Goal: Task Accomplishment & Management: Use online tool/utility

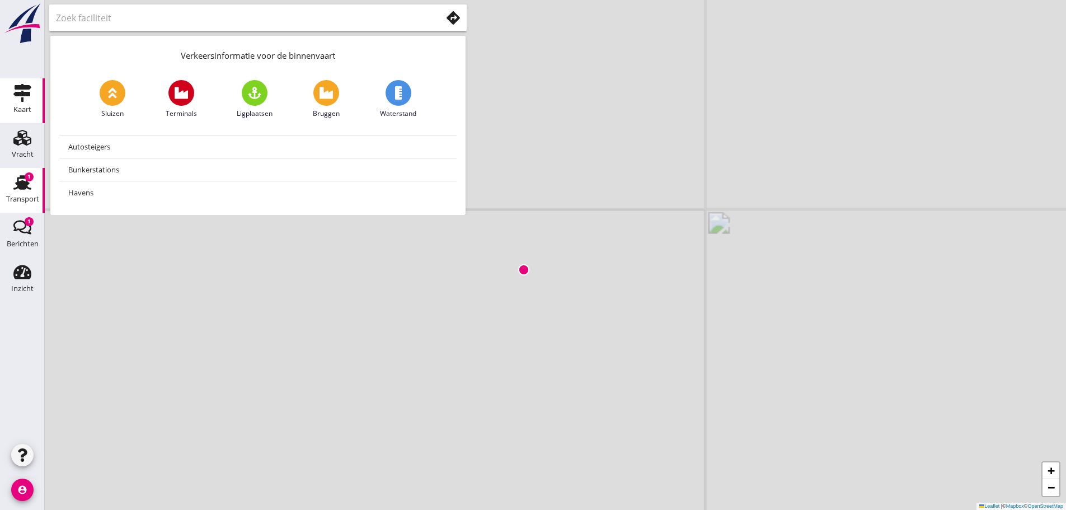
click at [13, 176] on div "Transport" at bounding box center [22, 182] width 27 height 18
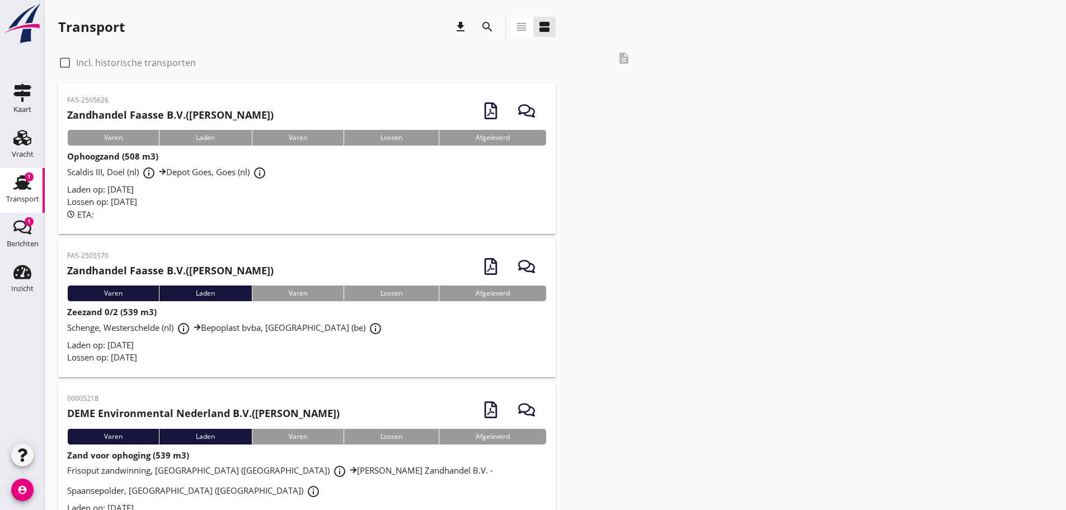
click at [121, 330] on span "Schenge, Westerschelde (nl) info_outline Bepoplast bvba, [GEOGRAPHIC_DATA] (be)…" at bounding box center [226, 327] width 318 height 11
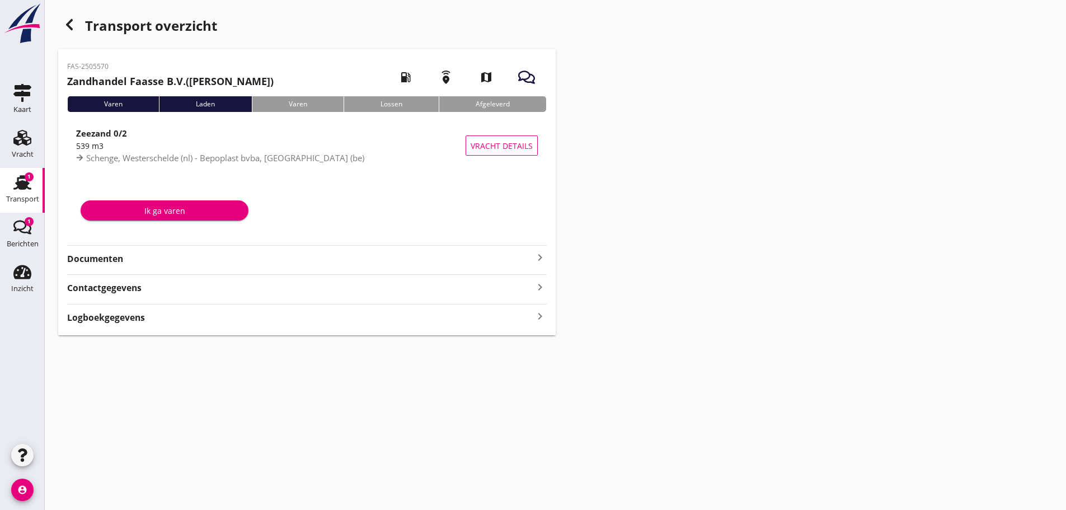
click at [112, 262] on strong "Documenten" at bounding box center [300, 258] width 466 height 13
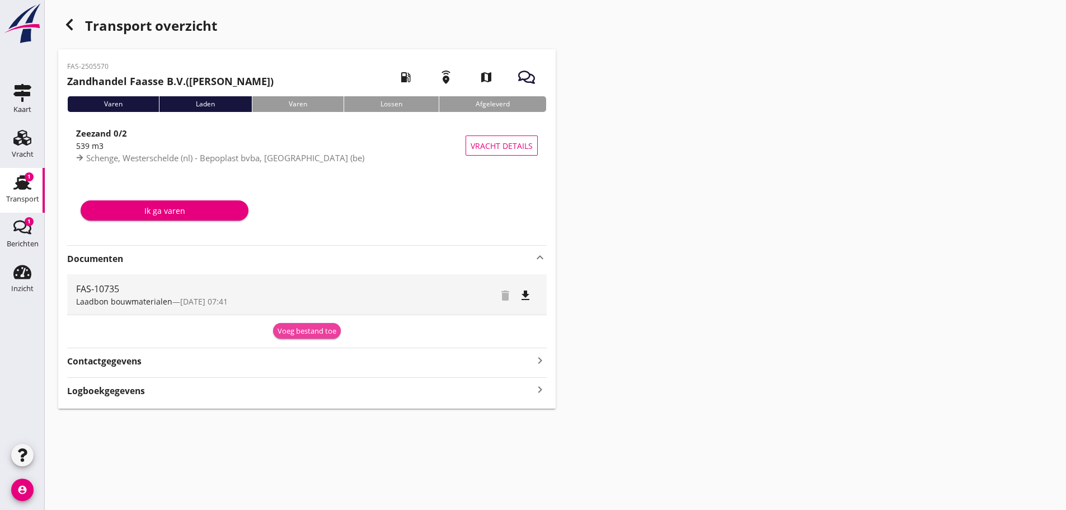
click at [295, 333] on div "Voeg bestand toe" at bounding box center [307, 331] width 59 height 11
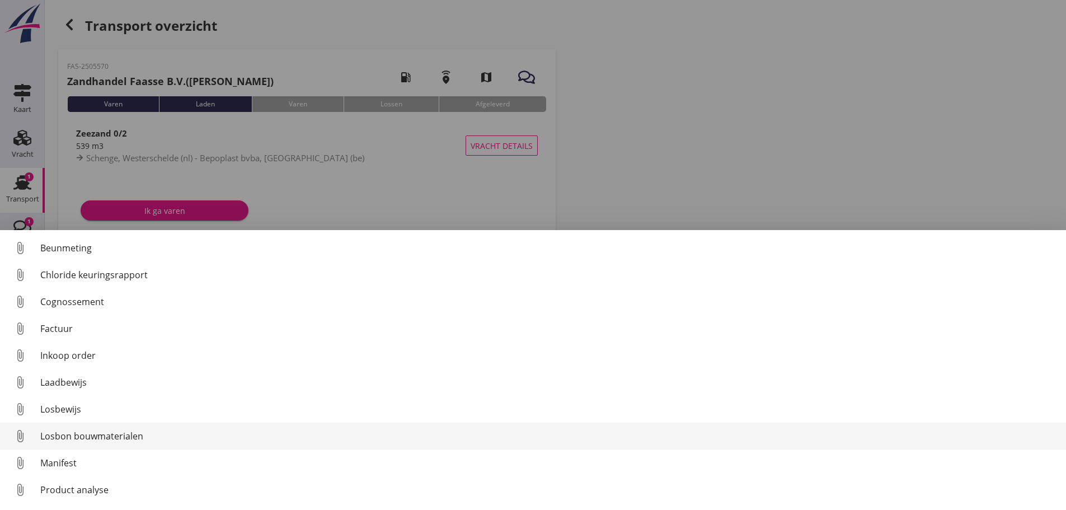
click at [134, 440] on div "Losbon bouwmaterialen" at bounding box center [548, 435] width 1017 height 13
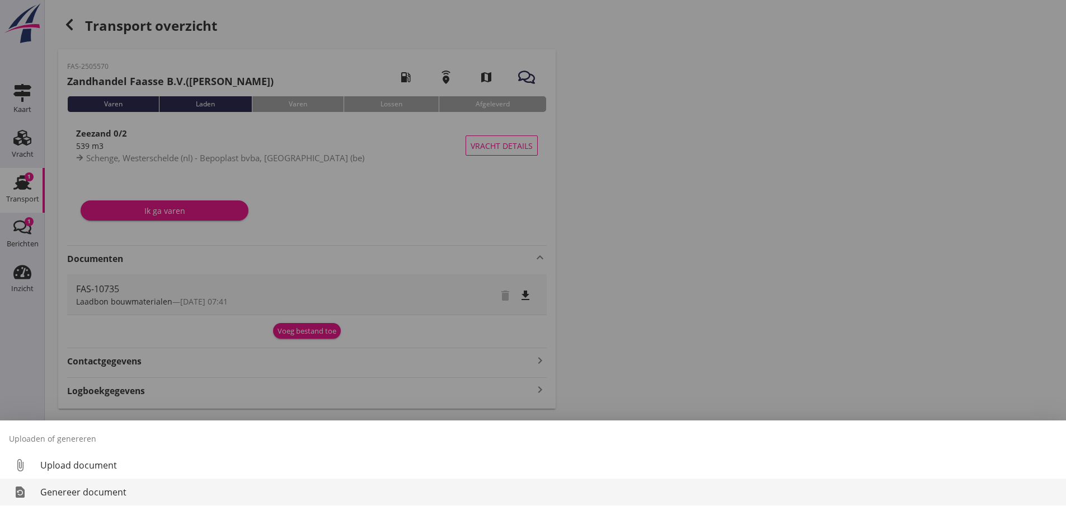
click at [123, 495] on div "Genereer document" at bounding box center [548, 491] width 1017 height 13
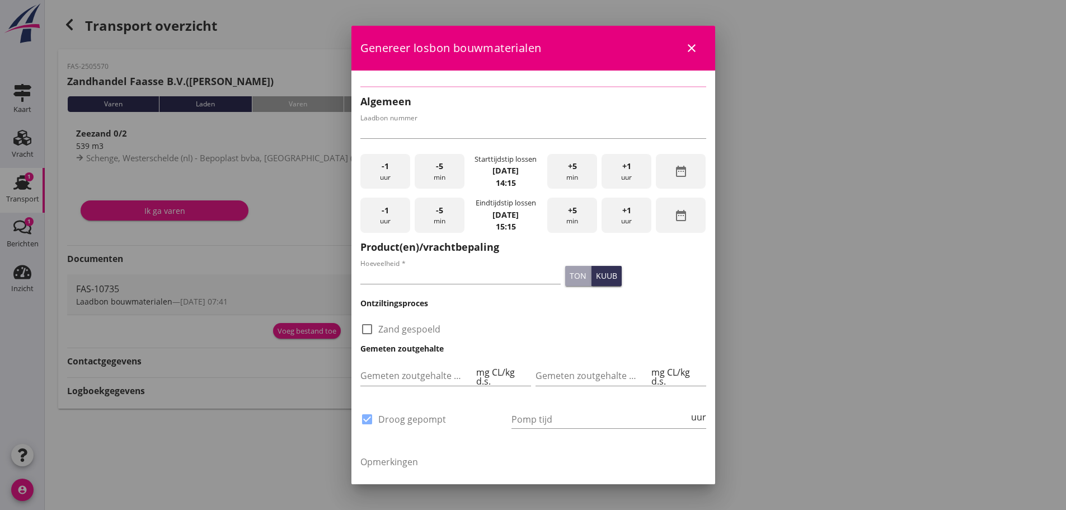
type input "FAS-10735"
type input "539"
checkbox input "true"
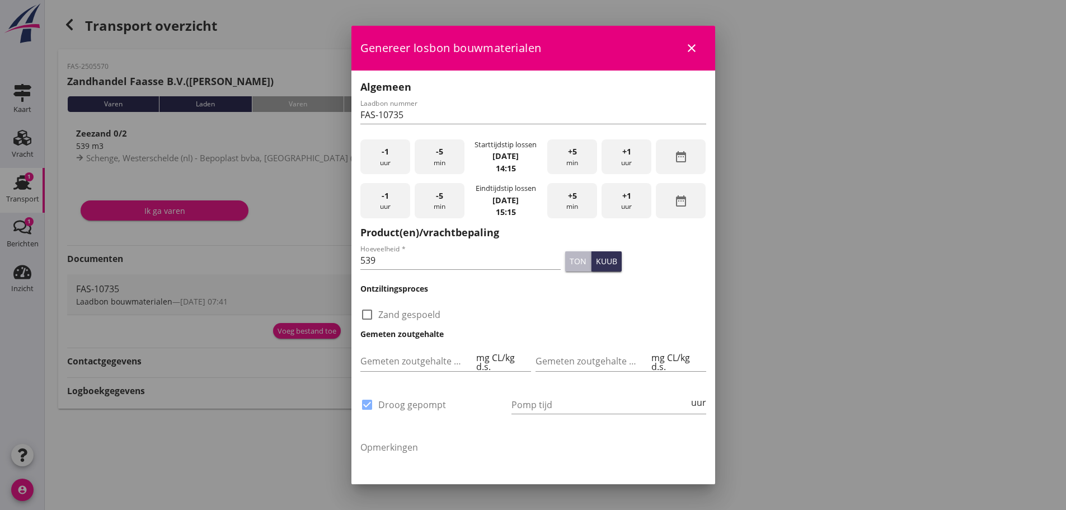
click at [570, 266] on div "ton" at bounding box center [578, 261] width 17 height 12
click at [425, 246] on div "Hoeveelheid * 539" at bounding box center [460, 263] width 201 height 36
click at [427, 267] on input "539" at bounding box center [460, 260] width 201 height 18
type input "5"
type input "794"
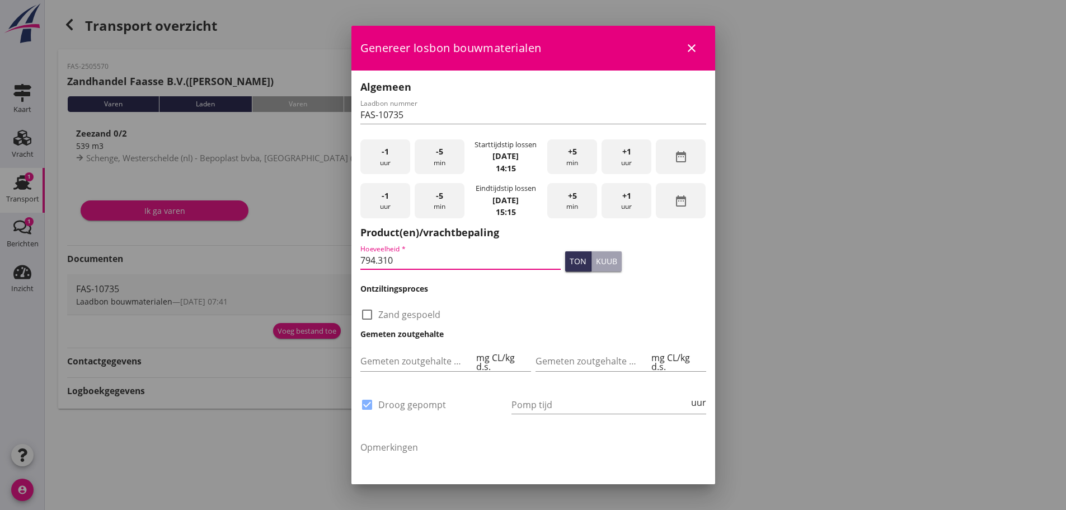
type input "794.310"
click at [596, 304] on div "check_box_outline_blank Zand gespoeld" at bounding box center [533, 308] width 350 height 29
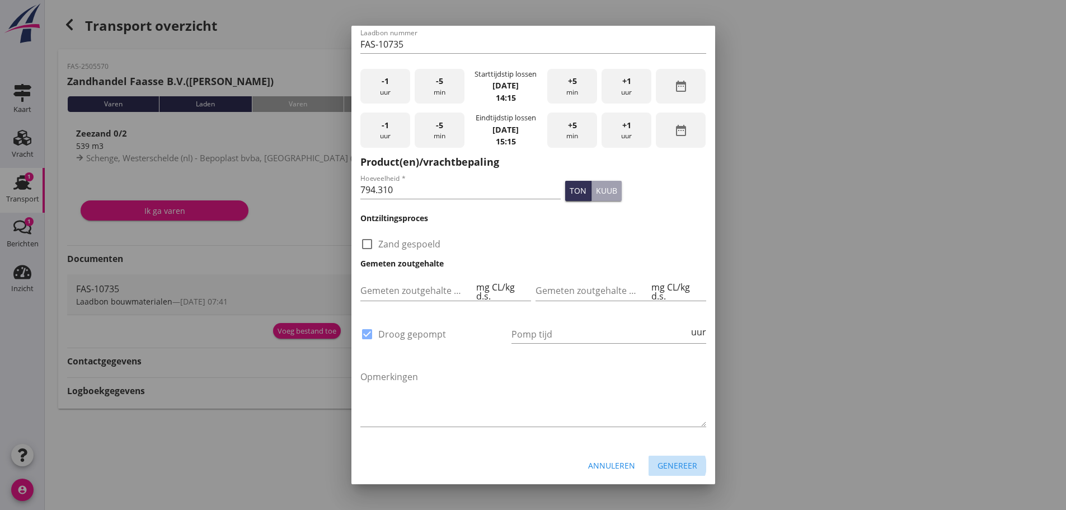
click at [666, 465] on div "Genereer" at bounding box center [677, 465] width 40 height 12
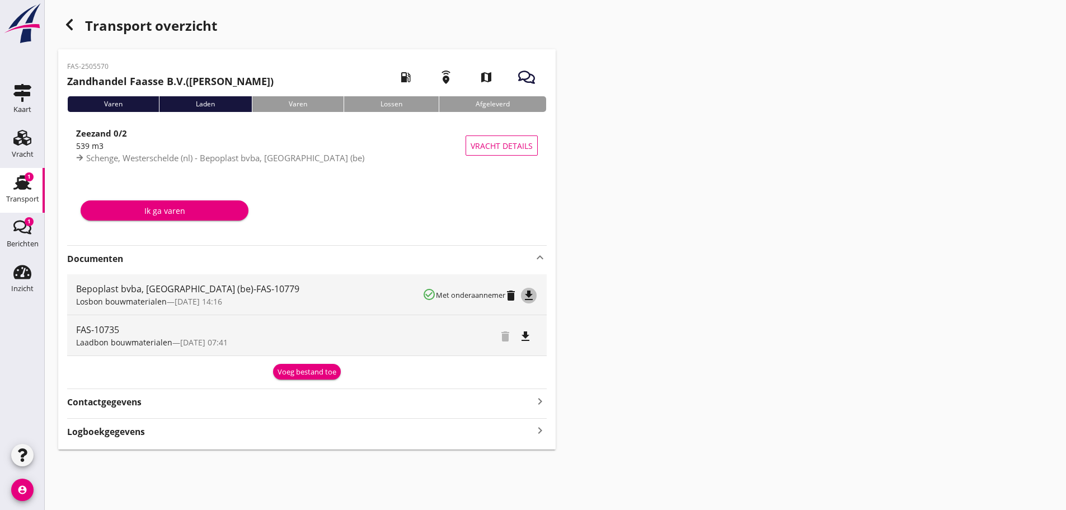
click at [533, 297] on icon "file_download" at bounding box center [528, 295] width 13 height 13
